Goal: Find specific page/section: Find specific page/section

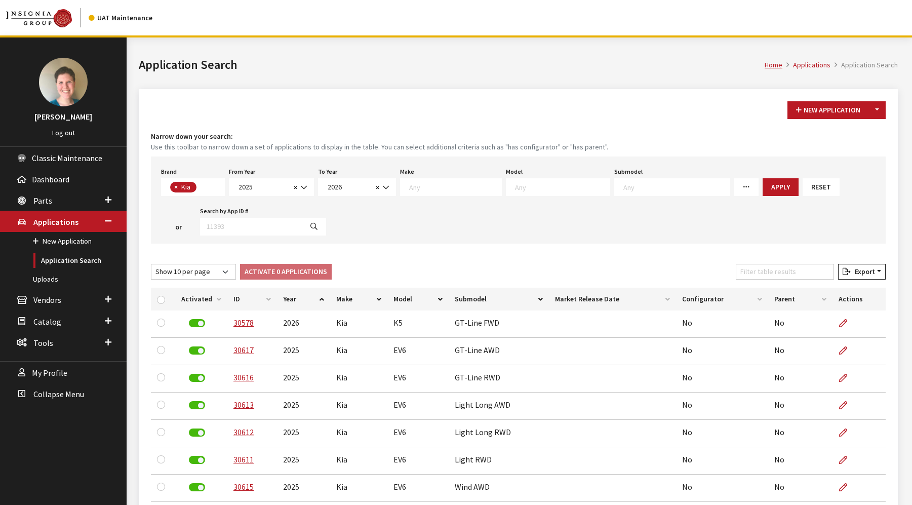
select select "58"
select select "2025"
select select "2026"
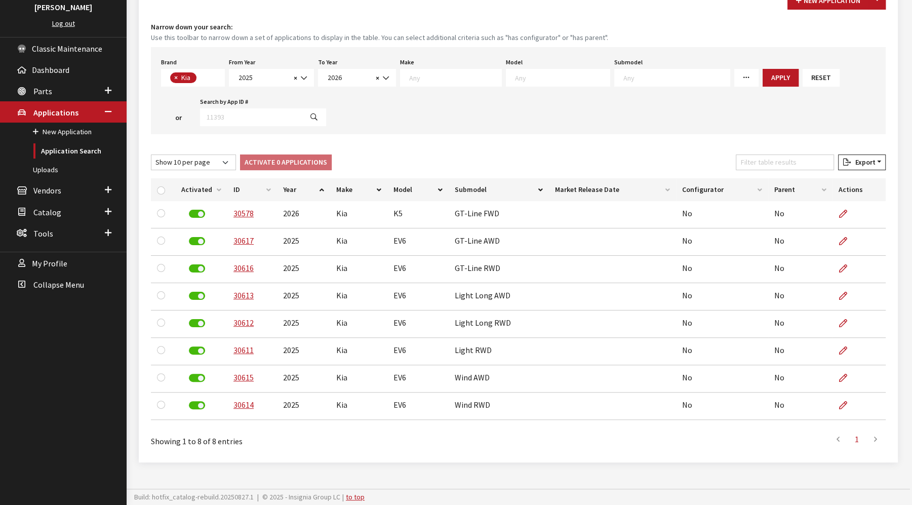
scroll to position [122, 0]
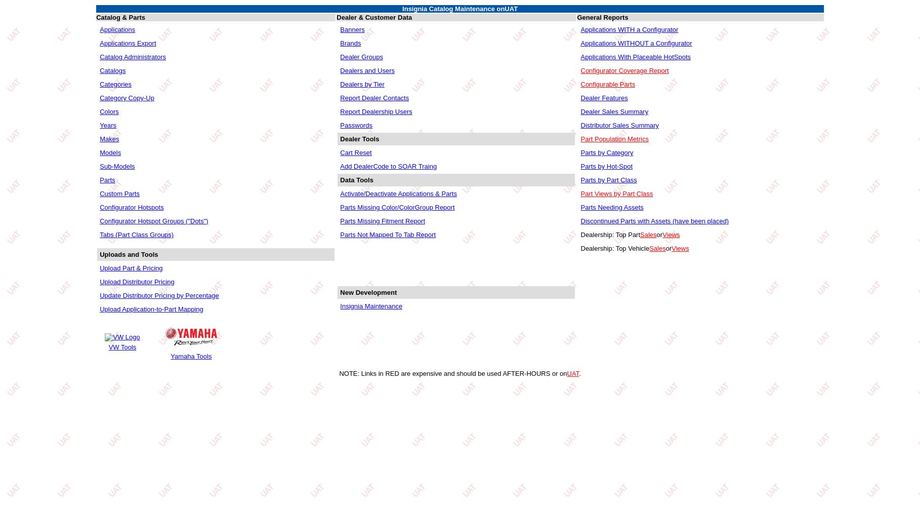
click at [384, 307] on link "Insignia Maintenance" at bounding box center [371, 306] width 62 height 8
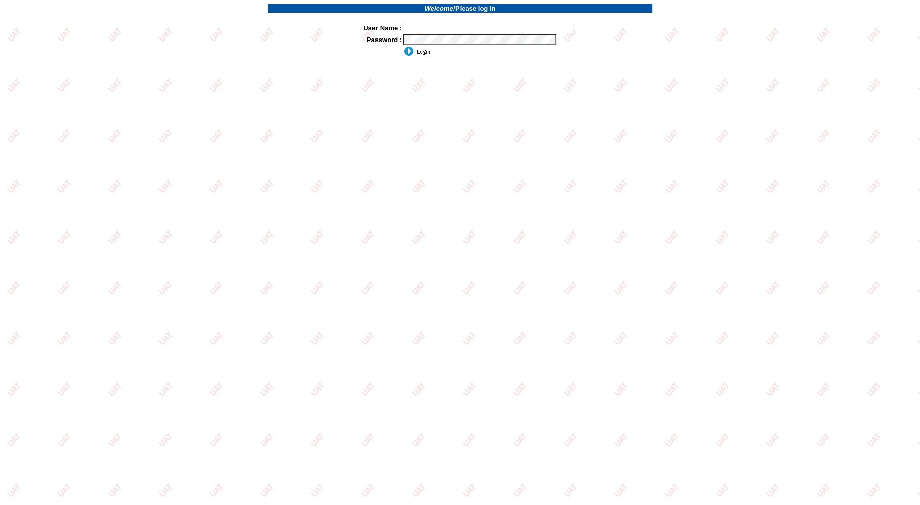
type input "jkrause"
click at [420, 54] on input "image" at bounding box center [416, 51] width 27 height 10
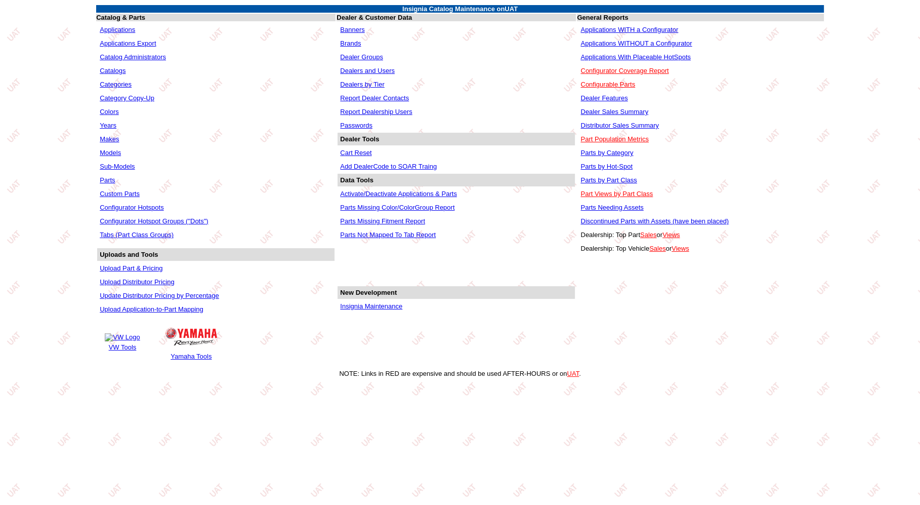
click at [392, 307] on link "Insignia Maintenance" at bounding box center [371, 306] width 62 height 8
click at [113, 29] on link "Applications" at bounding box center [117, 30] width 35 height 8
